Goal: Task Accomplishment & Management: Manage account settings

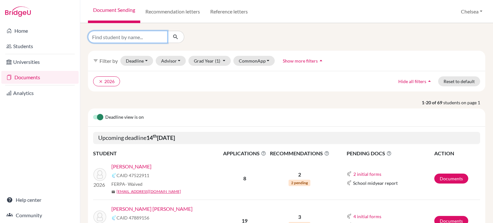
click at [108, 40] on input "Find student by name..." at bounding box center [128, 37] width 80 height 12
type input "christian"
click button "submit" at bounding box center [175, 37] width 17 height 12
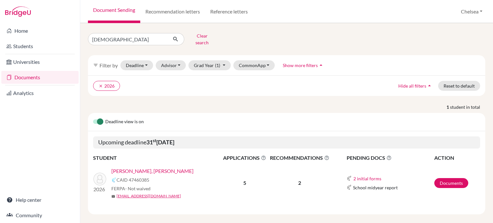
click at [155, 167] on link "Moreno Lorenzo, Christian" at bounding box center [152, 171] width 82 height 8
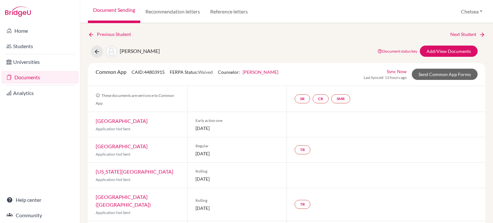
click at [132, 51] on span "[PERSON_NAME]" at bounding box center [140, 51] width 40 height 6
click at [440, 73] on link "Send Common App Forms" at bounding box center [445, 74] width 66 height 11
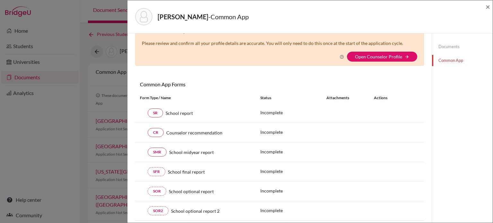
scroll to position [32, 0]
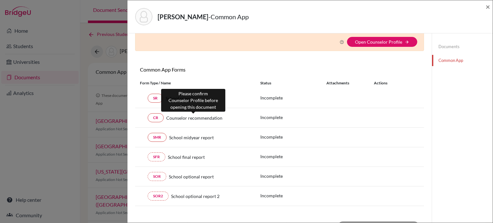
click at [180, 117] on span "Counselor recommendation" at bounding box center [194, 118] width 56 height 7
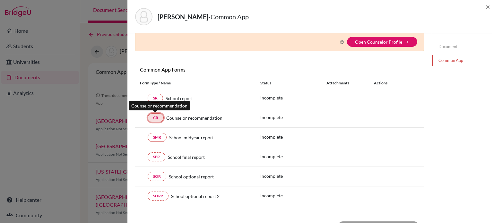
click at [157, 117] on link "CR" at bounding box center [156, 117] width 16 height 9
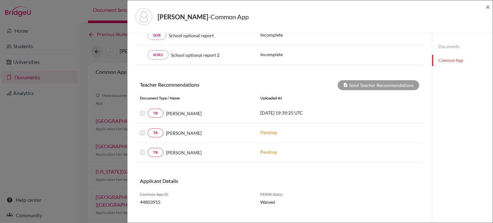
scroll to position [179, 0]
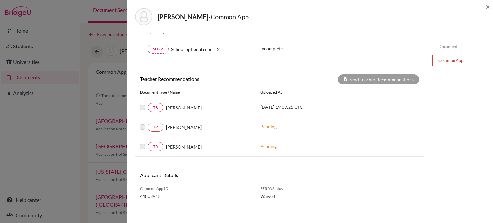
drag, startPoint x: 274, startPoint y: 106, endPoint x: 265, endPoint y: 106, distance: 8.3
click at [273, 106] on p "2025-09-03 19:39:25 UTC" at bounding box center [303, 107] width 87 height 7
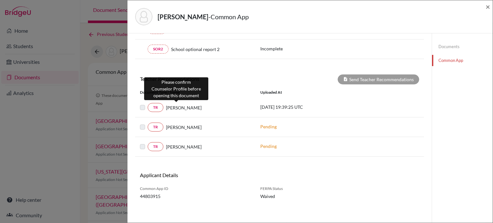
click at [172, 107] on span "Scott Little" at bounding box center [184, 107] width 36 height 7
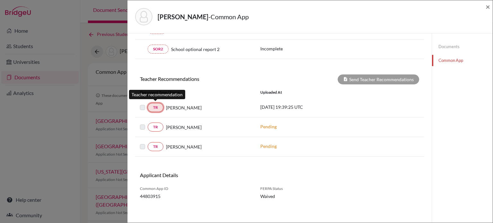
click at [155, 104] on link "TR" at bounding box center [156, 107] width 16 height 9
click at [156, 105] on link "TR" at bounding box center [156, 107] width 16 height 9
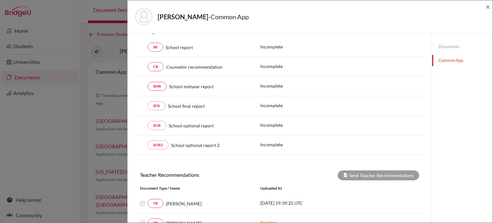
click at [446, 48] on link "Documents" at bounding box center [462, 46] width 61 height 11
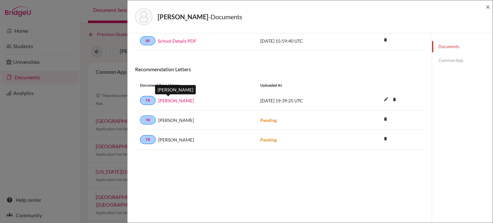
click at [169, 100] on link "Scott Little" at bounding box center [176, 100] width 36 height 7
click at [166, 101] on link "Scott Little" at bounding box center [176, 100] width 36 height 7
click at [91, 104] on div "Paiva, Pedro - Documents × Documents note_add Add Document Document type Change…" at bounding box center [246, 111] width 493 height 223
click at [487, 5] on span "×" at bounding box center [488, 6] width 4 height 9
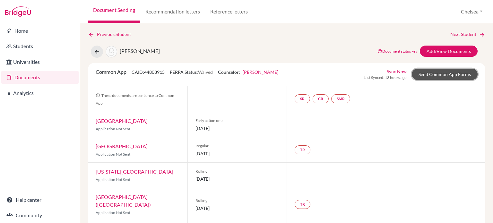
click at [426, 75] on link "Send Common App Forms" at bounding box center [445, 74] width 66 height 11
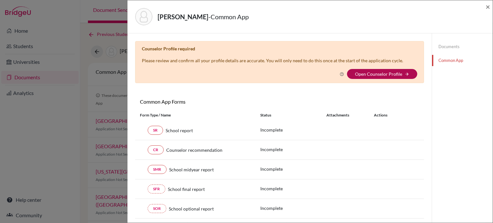
click at [363, 73] on link "Open Counselor Profile" at bounding box center [378, 73] width 47 height 5
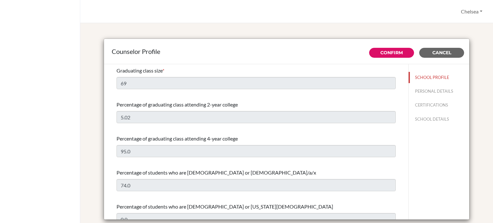
select select "0"
select select "307331"
click at [418, 92] on button "PERSONAL DETAILS" at bounding box center [439, 91] width 61 height 11
type input "Lucy"
type input "Hogg"
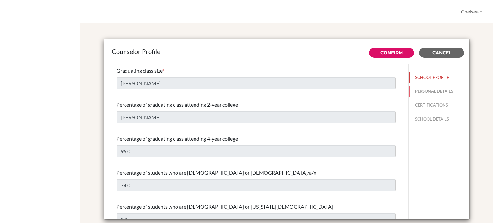
type input "Advisor"
type input "55.212-125-9000"
type input "[EMAIL_ADDRESS][DOMAIN_NAME]"
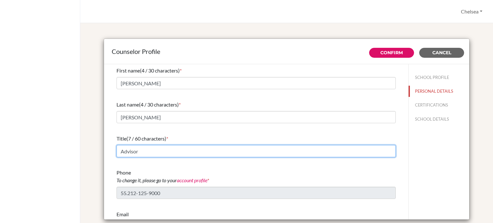
drag, startPoint x: 141, startPoint y: 151, endPoint x: 95, endPoint y: 154, distance: 46.6
click at [95, 154] on div "Counselor Profile Confirm Cancel First name (4 / 30 characters) * Lucy Last nam…" at bounding box center [286, 130] width 397 height 198
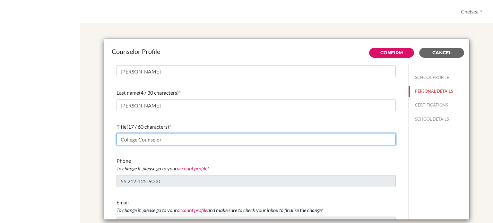
scroll to position [23, 0]
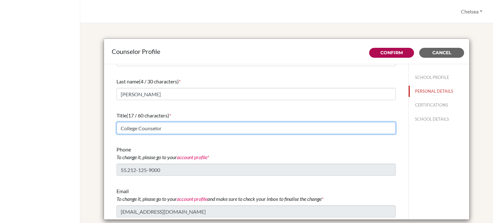
type input "College Counselor"
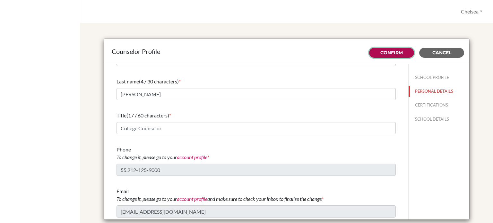
click at [384, 52] on link "Confirm" at bounding box center [391, 53] width 22 height 6
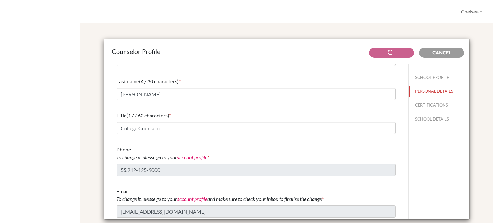
type input "69"
type input "5.02"
type input "95.0"
type input "74.0"
type input "0.0"
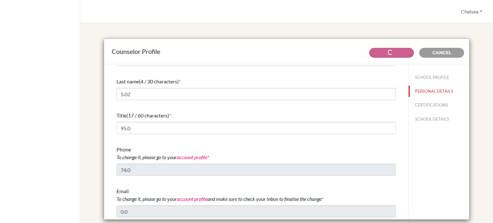
select select "0"
select select "307331"
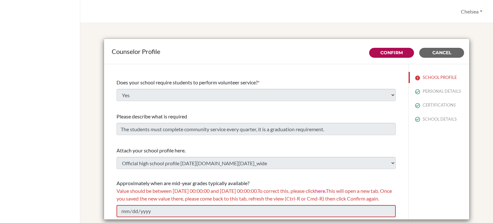
scroll to position [772, 0]
drag, startPoint x: 455, startPoint y: 53, endPoint x: 158, endPoint y: 238, distance: 349.9
click at [158, 223] on html "Chelsea Profile Log out Your browser is not supported by BridgeU. Please use In…" at bounding box center [246, 111] width 493 height 223
click at [455, 54] on button "Cancel" at bounding box center [441, 53] width 45 height 10
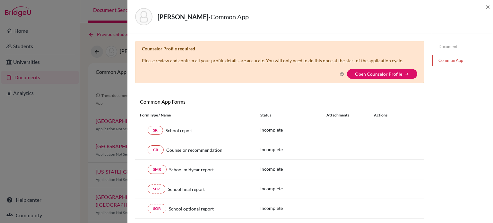
click at [86, 87] on div "Paiva, Pedro - Common App × × Counselor Profile required Please review and conf…" at bounding box center [246, 111] width 493 height 223
click at [488, 6] on span "×" at bounding box center [488, 6] width 4 height 9
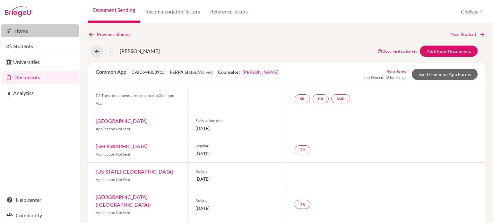
click at [33, 30] on link "Home" at bounding box center [39, 30] width 77 height 13
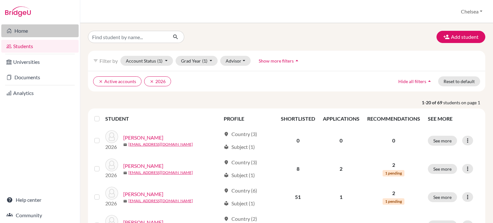
click at [22, 30] on link "Home" at bounding box center [39, 30] width 77 height 13
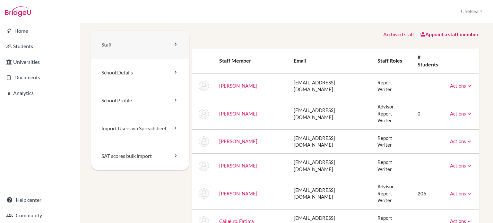
click at [120, 41] on link "Staff" at bounding box center [140, 45] width 98 height 28
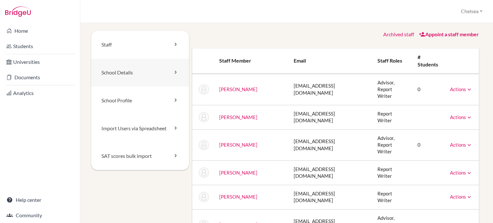
click at [119, 79] on link "School Details" at bounding box center [140, 73] width 98 height 28
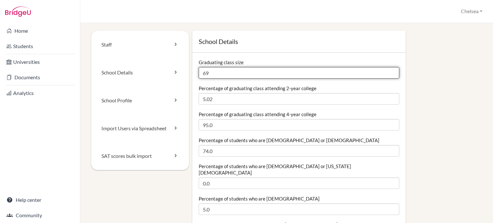
drag, startPoint x: 208, startPoint y: 72, endPoint x: 203, endPoint y: 72, distance: 5.8
click at [203, 72] on input "69" at bounding box center [299, 73] width 201 height 12
type input "70"
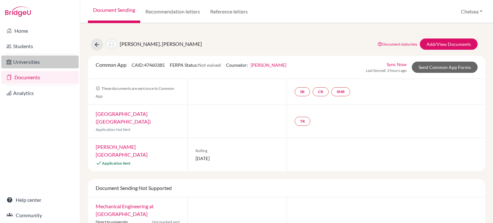
click at [30, 65] on link "Universities" at bounding box center [39, 62] width 77 height 13
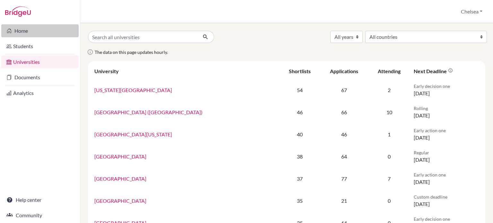
click at [23, 26] on link "Home" at bounding box center [39, 30] width 77 height 13
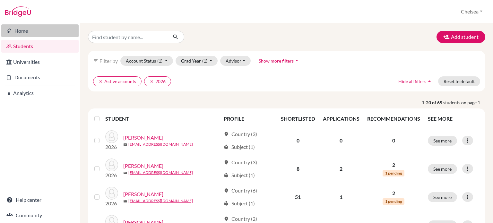
click at [24, 31] on link "Home" at bounding box center [39, 30] width 77 height 13
